Goal: Task Accomplishment & Management: Complete application form

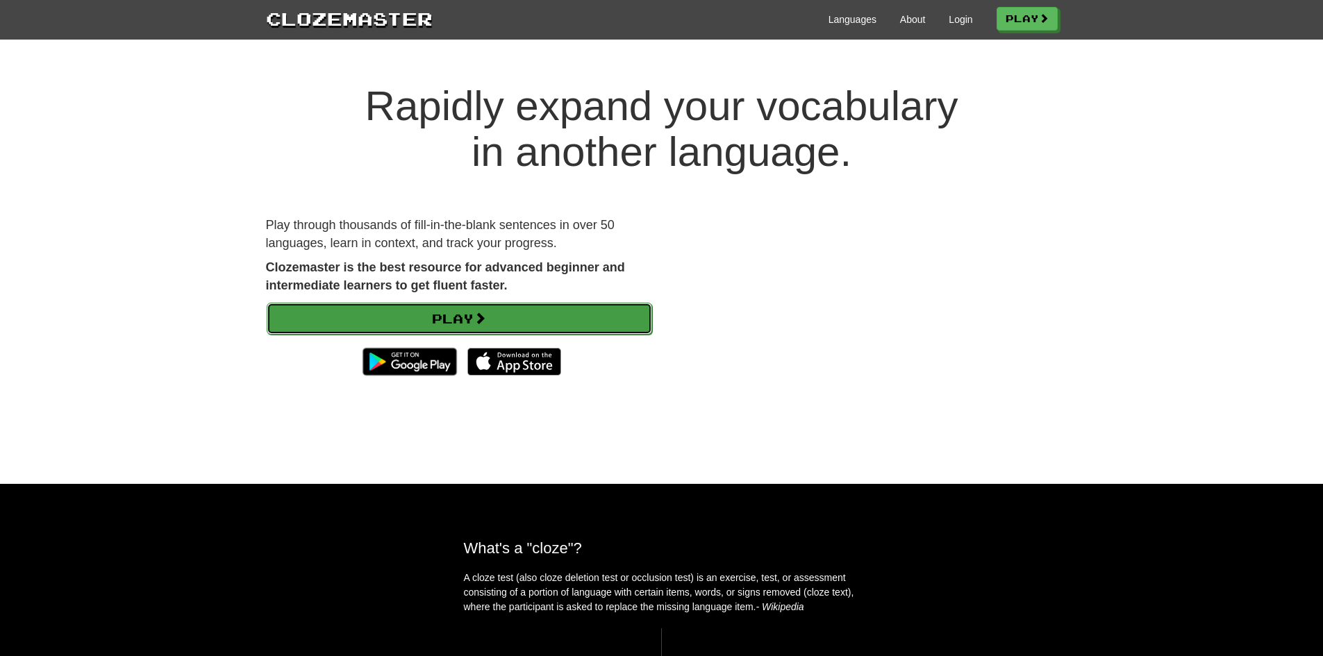
click at [471, 329] on link "Play" at bounding box center [460, 319] width 386 height 32
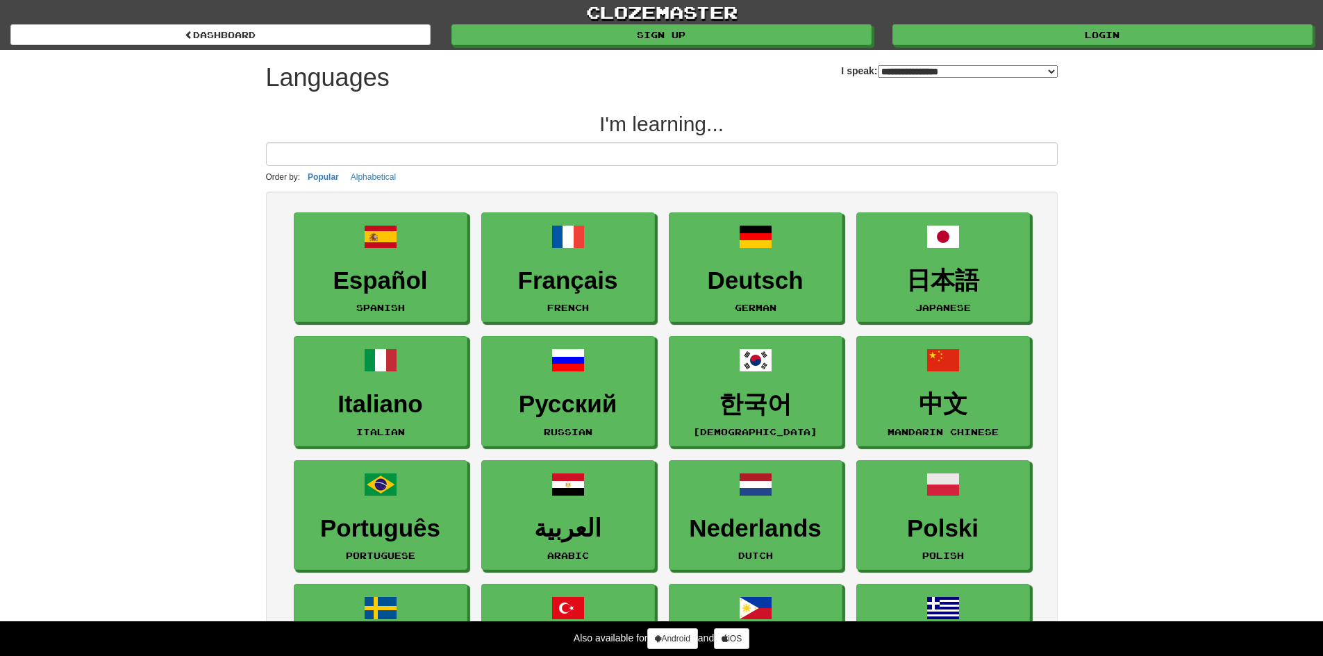
select select "*******"
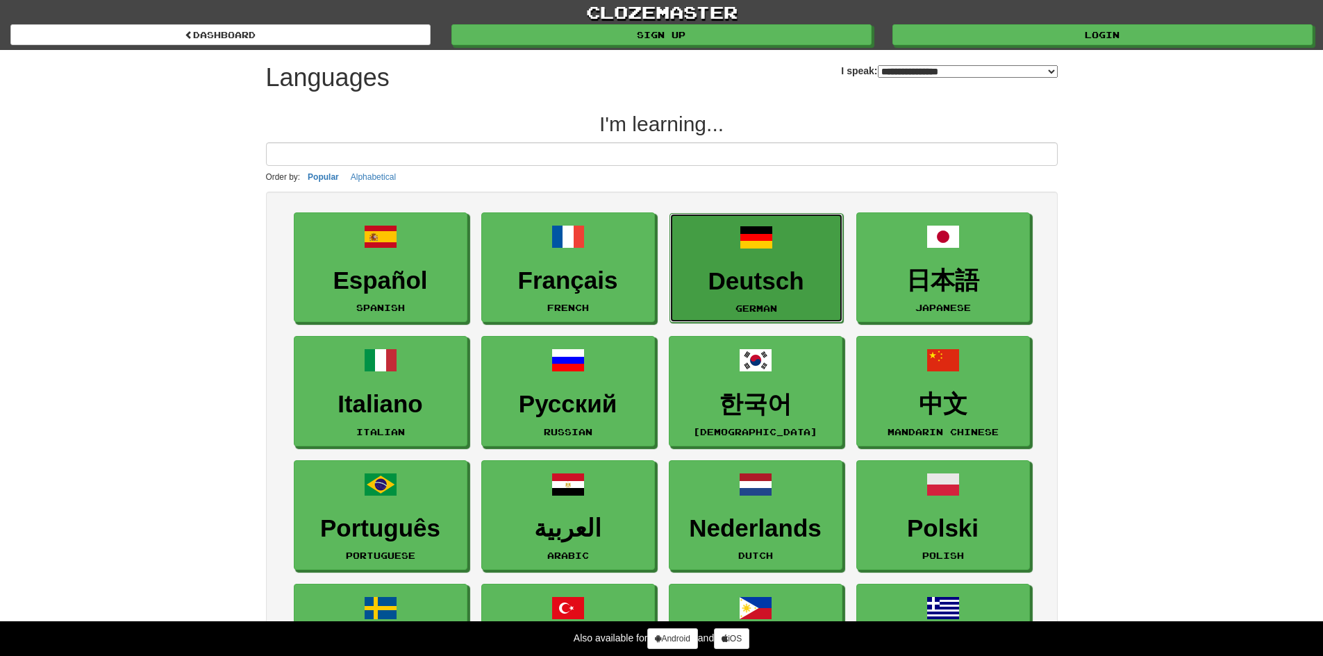
click at [713, 271] on h3 "Deutsch" at bounding box center [756, 281] width 158 height 27
